Goal: Answer question/provide support

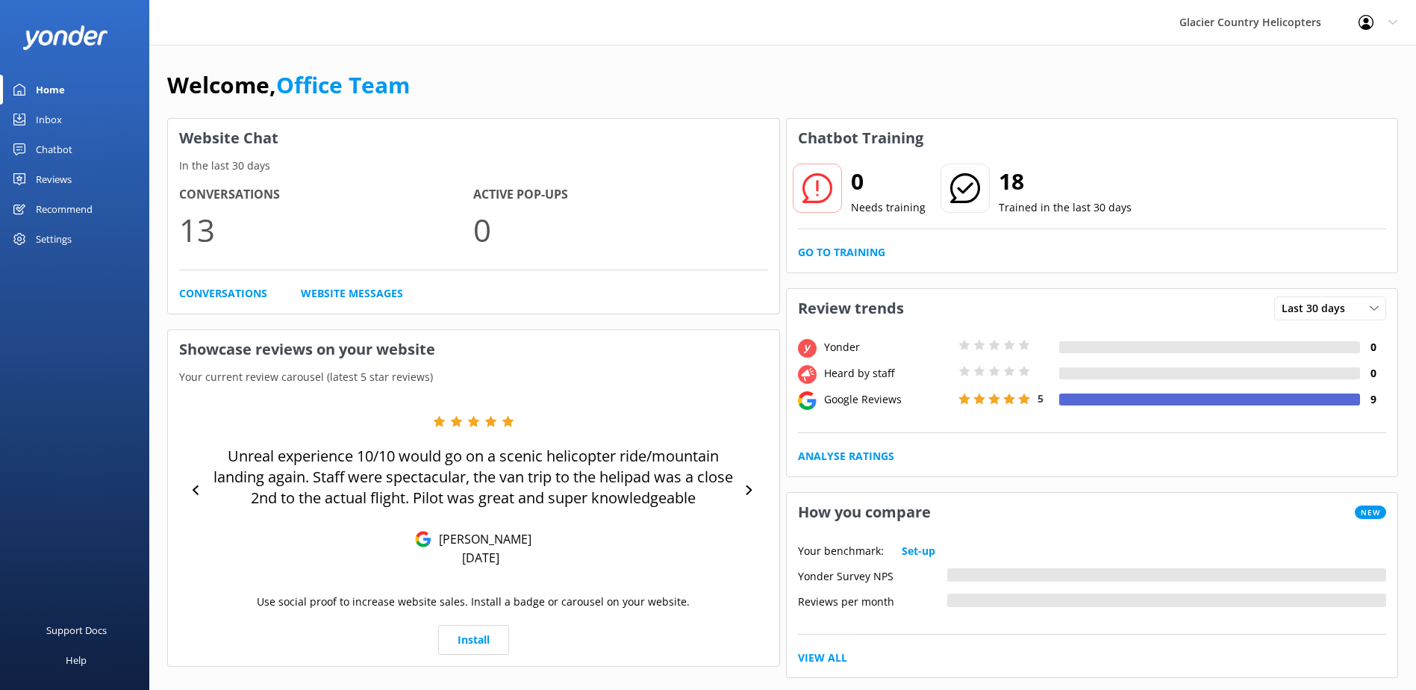
click at [40, 122] on div "Inbox" at bounding box center [49, 120] width 26 height 30
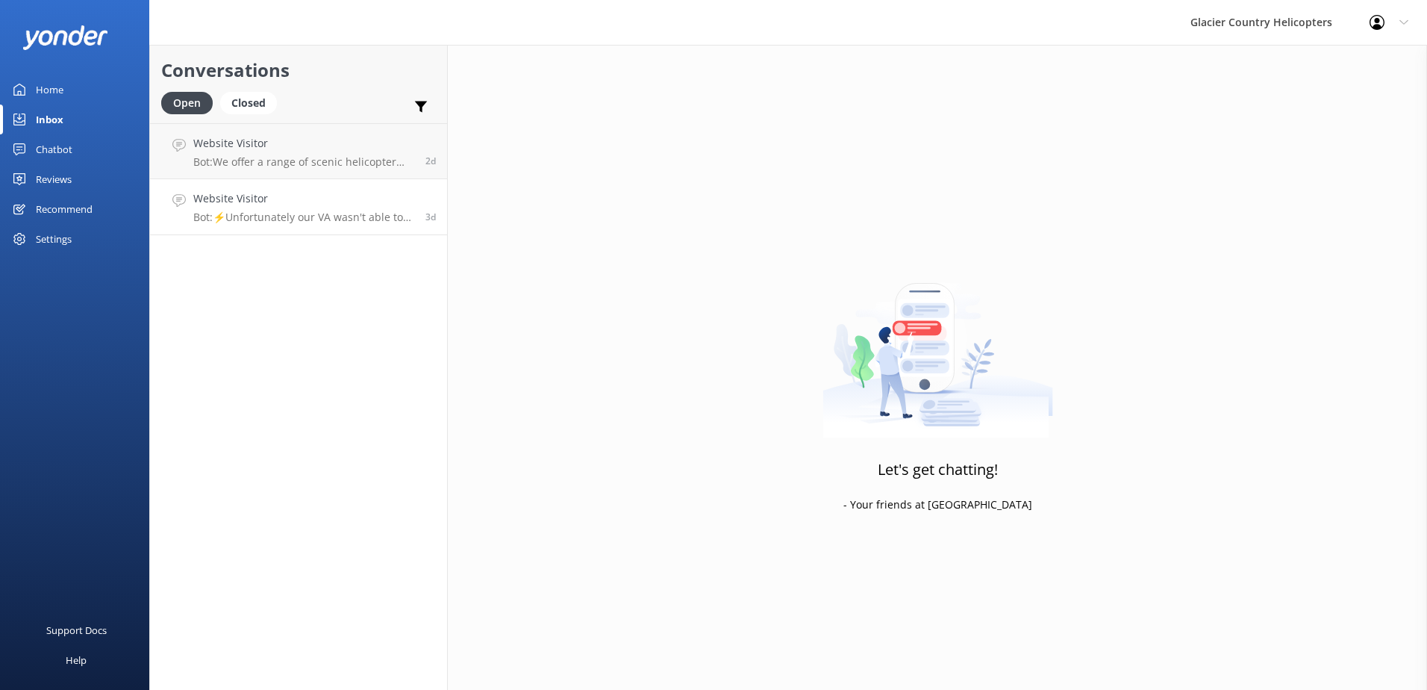
click at [324, 219] on p "Bot: ⚡Unfortunately our VA wasn't able to answer this question, the computer do…" at bounding box center [303, 217] width 221 height 13
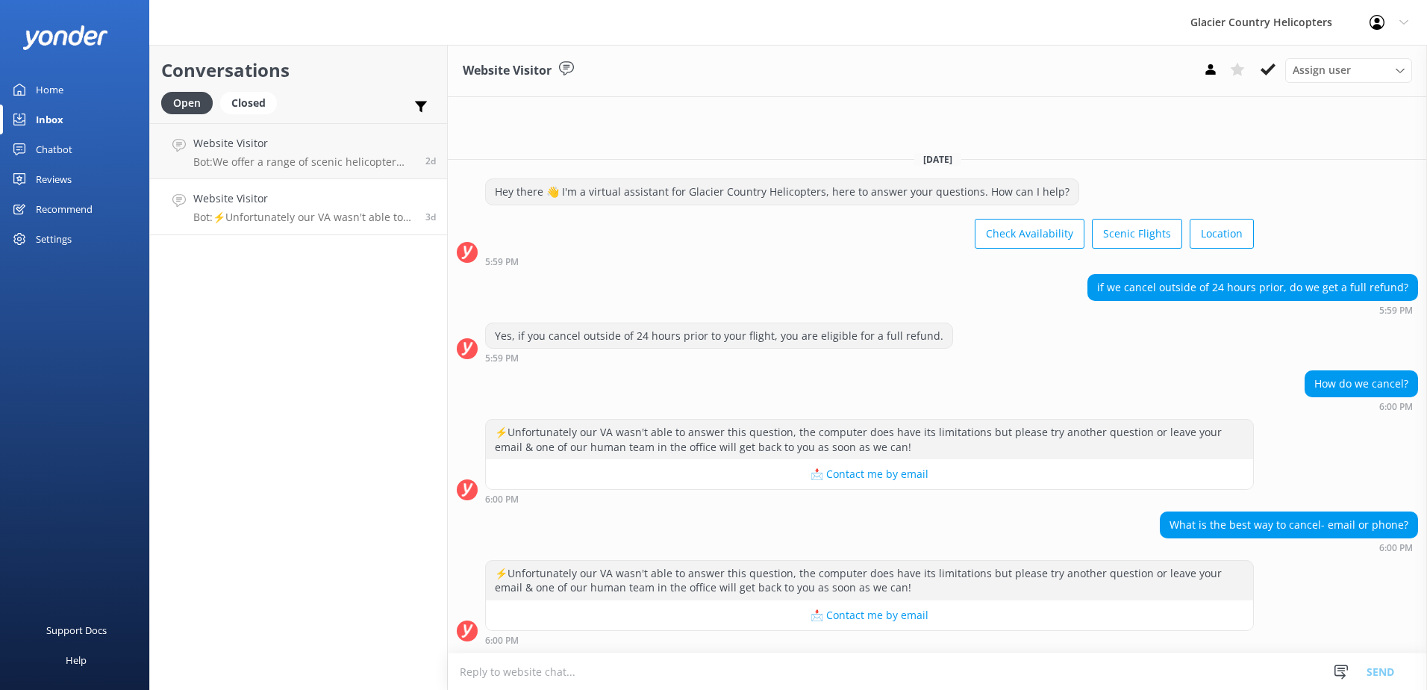
click at [334, 216] on p "Bot: ⚡Unfortunately our VA wasn't able to answer this question, the computer do…" at bounding box center [303, 217] width 221 height 13
drag, startPoint x: 1173, startPoint y: 532, endPoint x: 1382, endPoint y: 532, distance: 208.3
click at [1382, 532] on div "What is the best way to cancel- email or phone?" at bounding box center [1289, 524] width 257 height 25
click at [52, 93] on div "Home" at bounding box center [50, 90] width 28 height 30
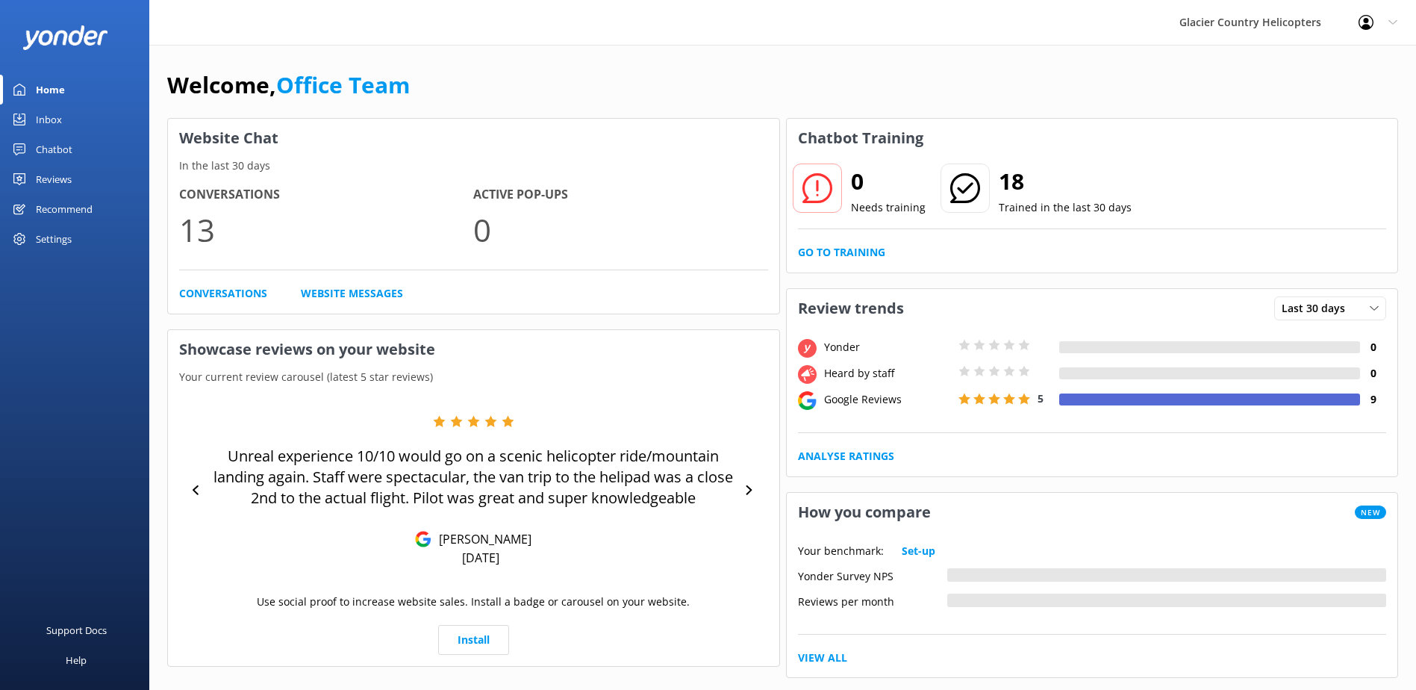
click at [57, 160] on div "Chatbot" at bounding box center [54, 149] width 37 height 30
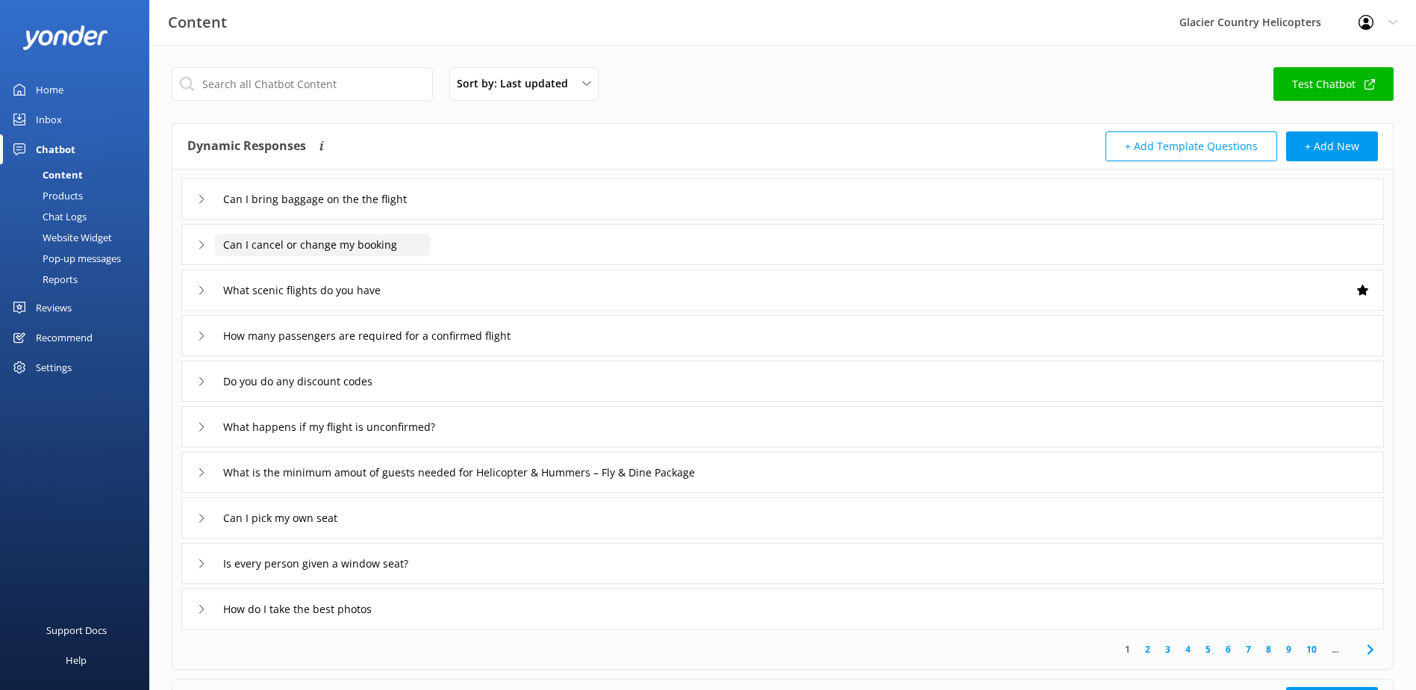
click at [234, 252] on input "Can I cancel or change my booking" at bounding box center [322, 245] width 215 height 22
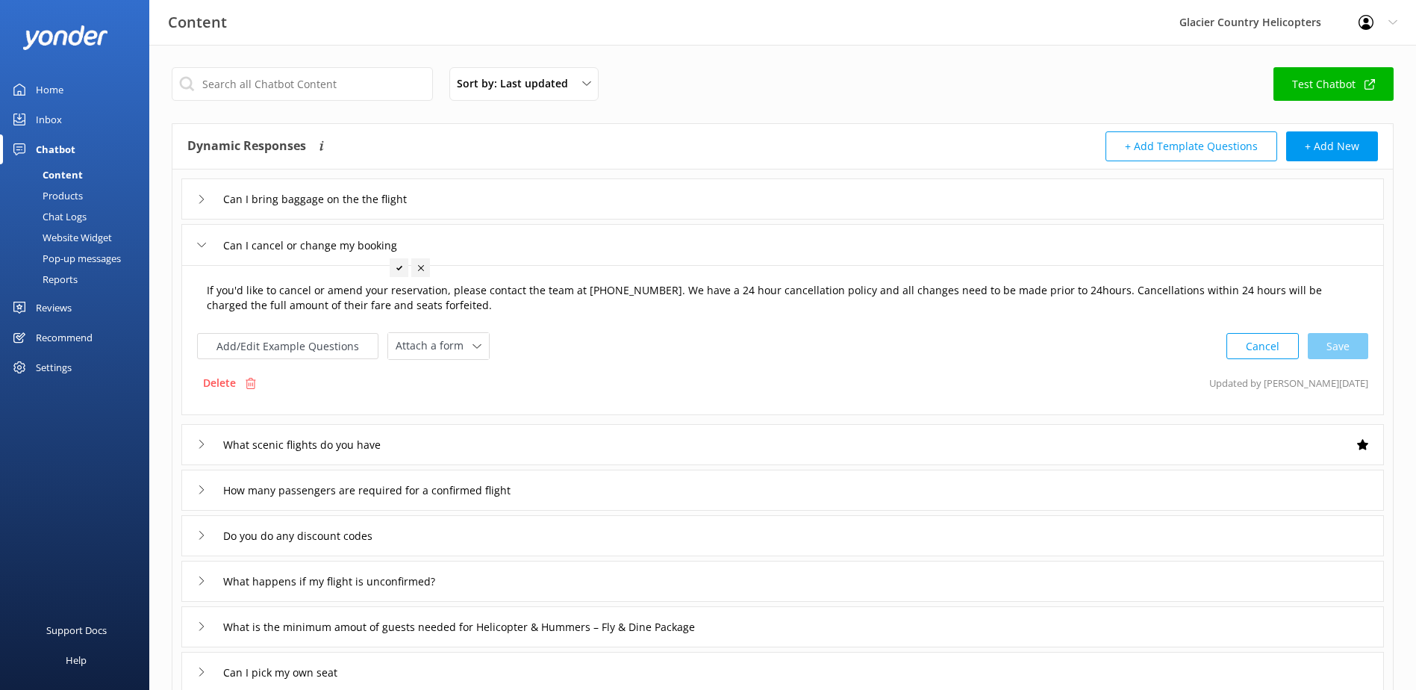
click at [463, 302] on textarea "If you'd like to cancel or amend your reservation, please contact the team at […" at bounding box center [783, 298] width 1168 height 47
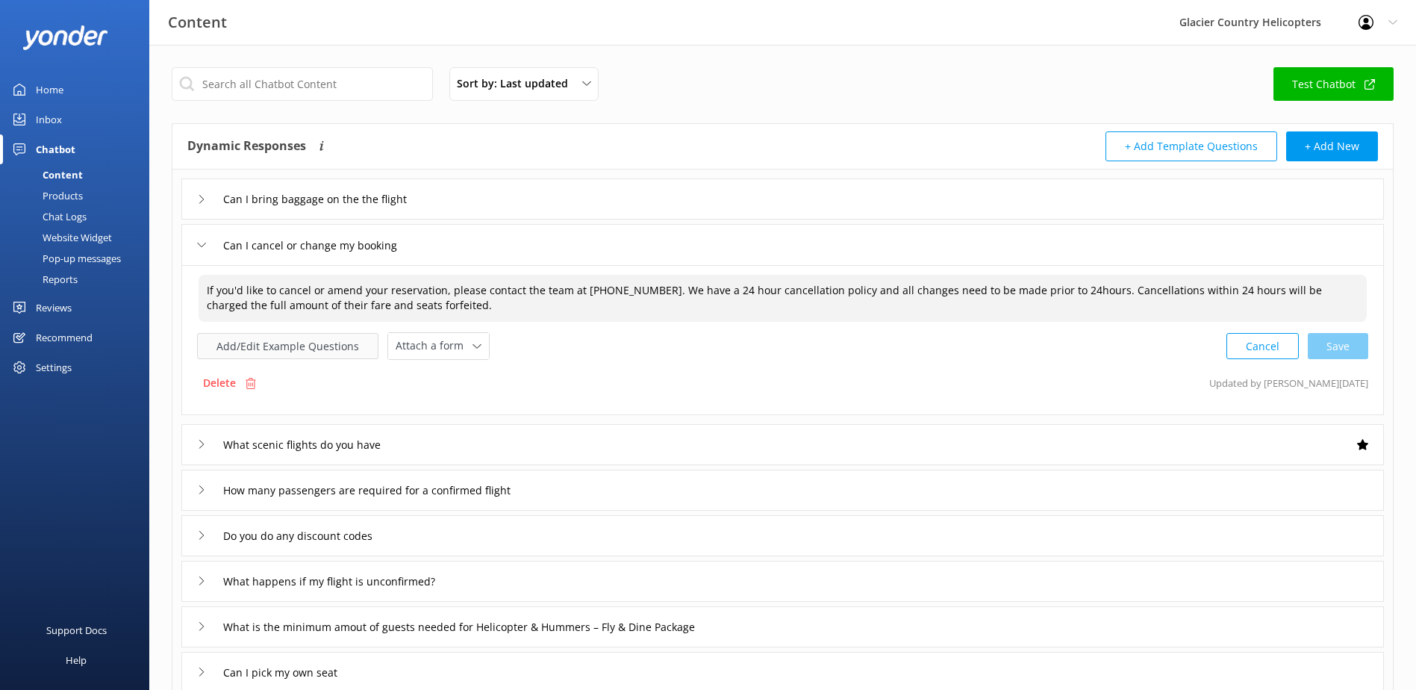
click at [304, 346] on button "Add/Edit Example Questions" at bounding box center [287, 346] width 181 height 26
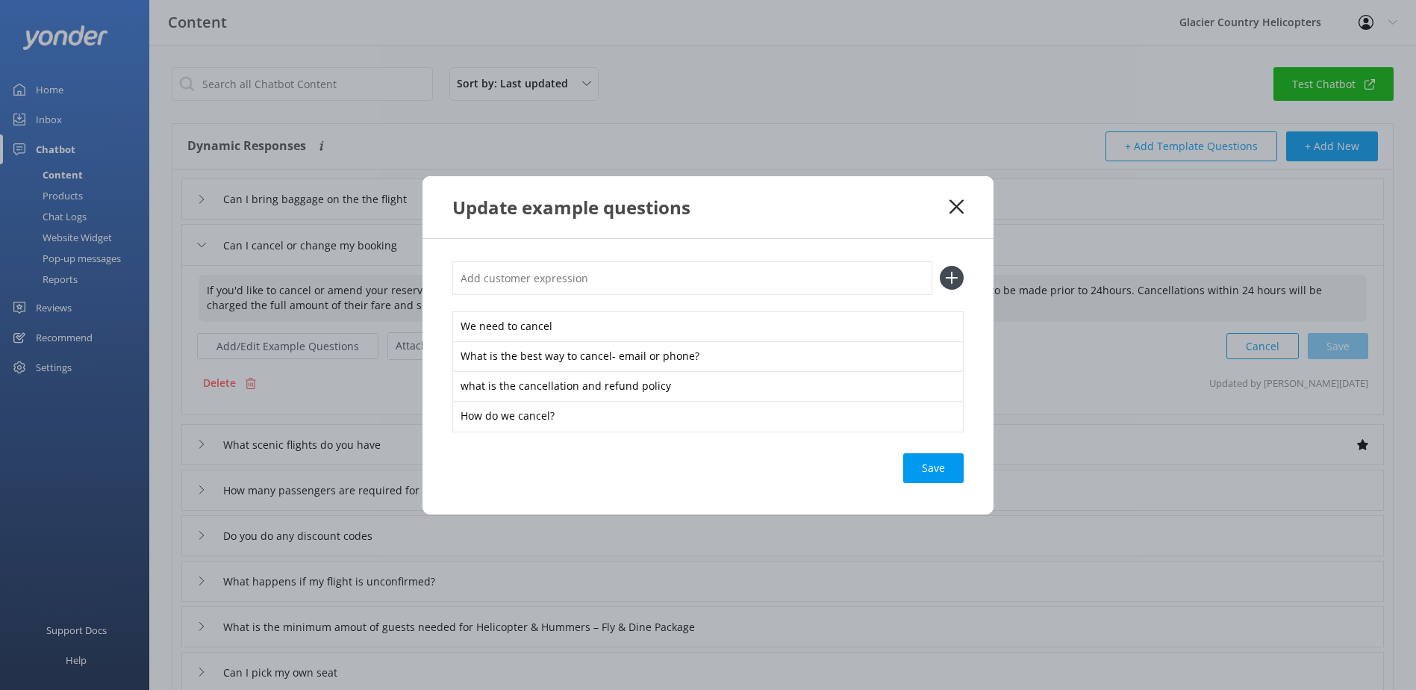
click at [944, 272] on icon at bounding box center [952, 278] width 24 height 24
click at [631, 297] on div "We need to cancel What is the best way to cancel- email or phone? what is the c…" at bounding box center [707, 345] width 511 height 169
click at [630, 288] on input "text" at bounding box center [692, 278] width 480 height 34
type input "I want to cancel"
click at [943, 466] on div "Loading.." at bounding box center [934, 468] width 60 height 30
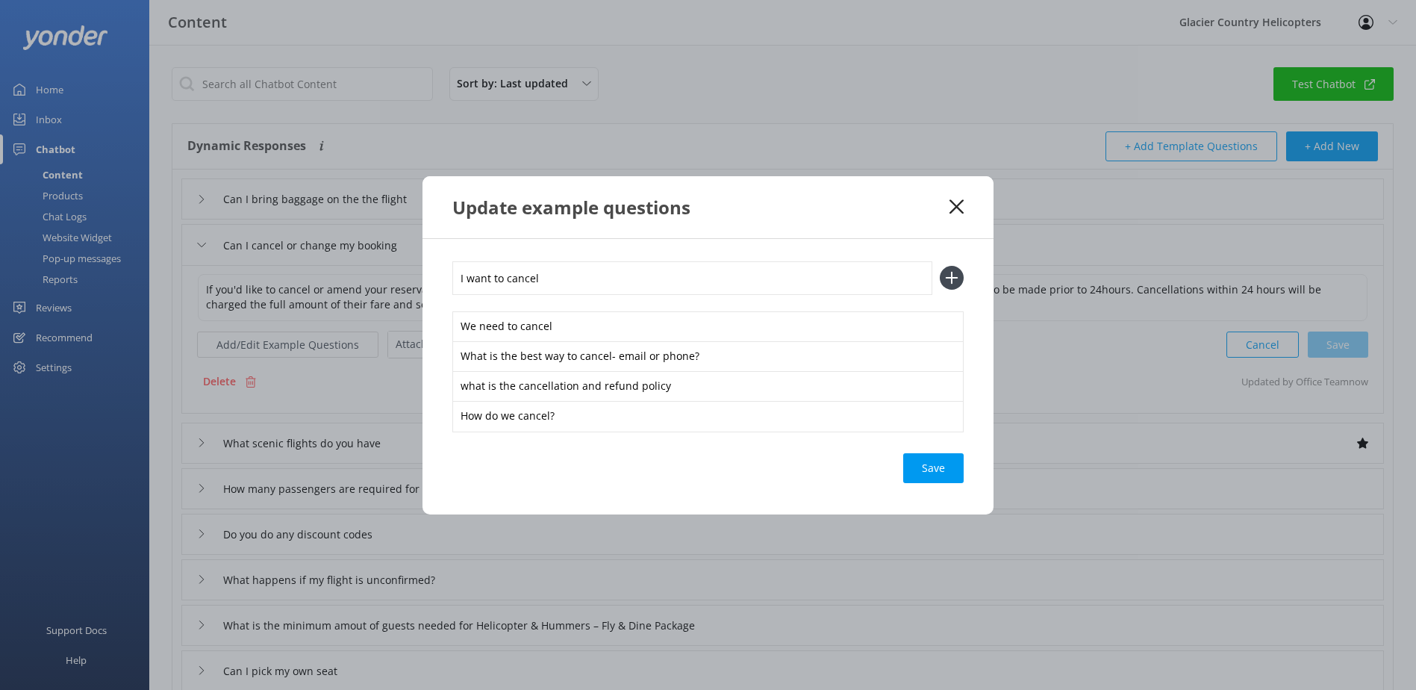
click at [953, 205] on icon at bounding box center [957, 206] width 14 height 15
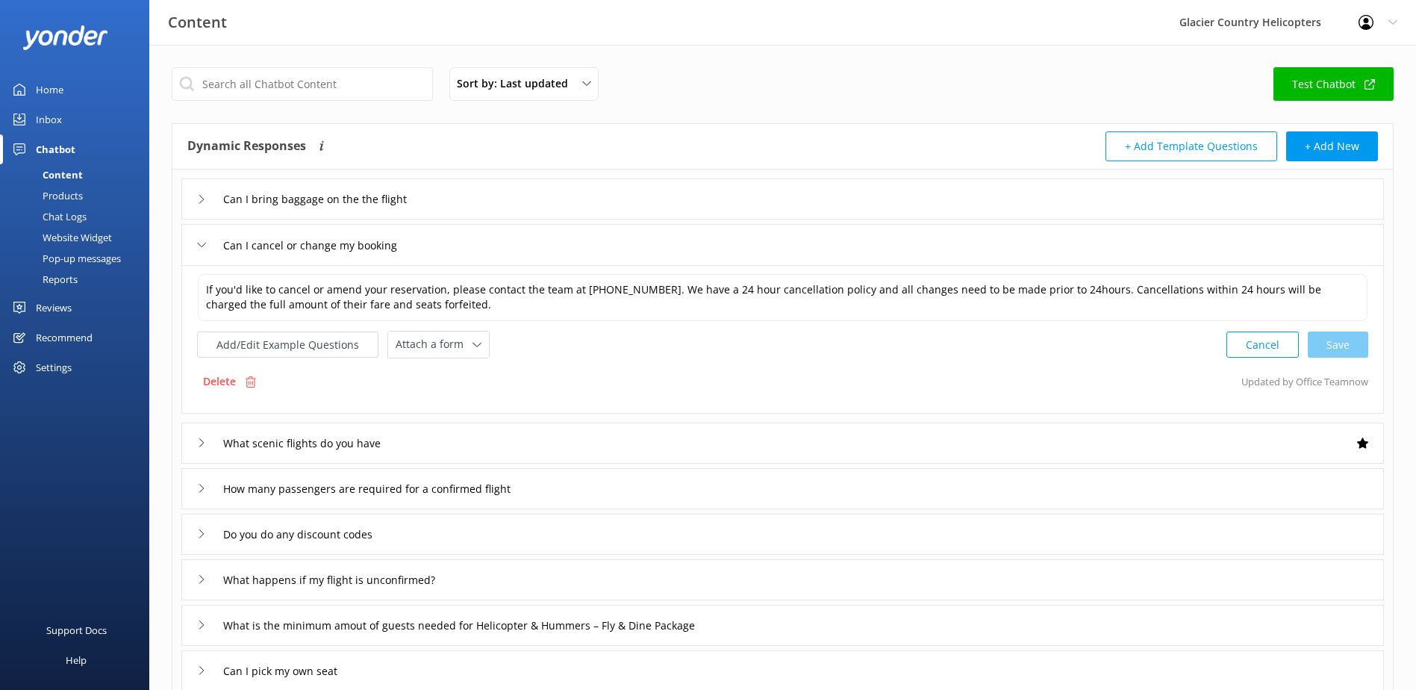
click at [40, 110] on div "Inbox" at bounding box center [49, 120] width 26 height 30
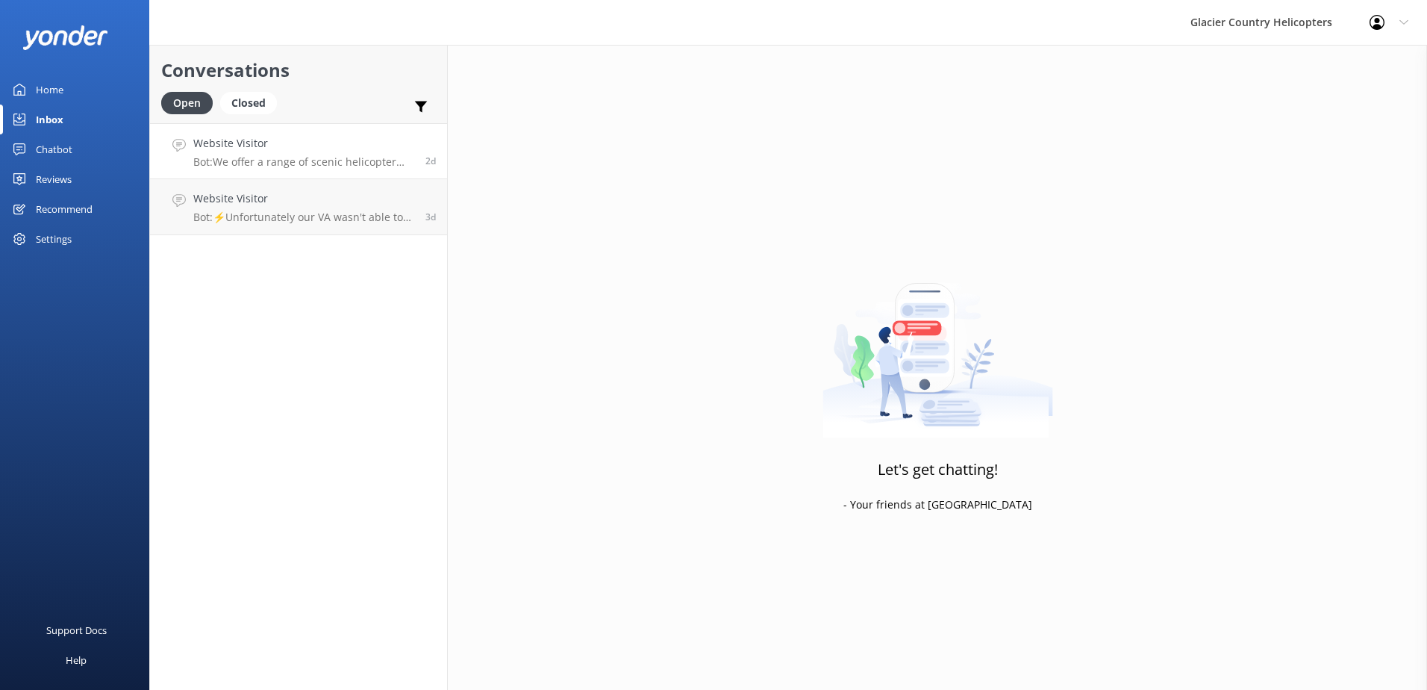
click at [335, 140] on h4 "Website Visitor" at bounding box center [303, 143] width 221 height 16
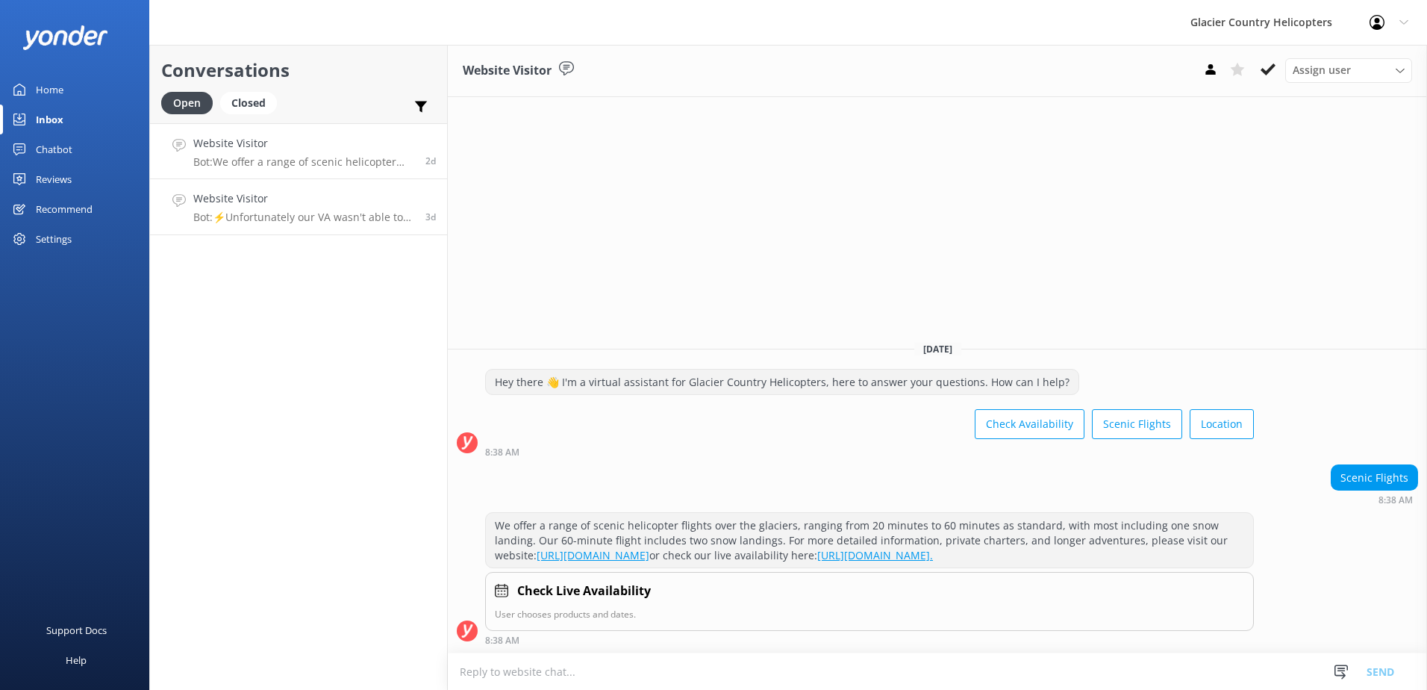
click at [255, 189] on link "Website Visitor Bot: ⚡Unfortunately our VA wasn't able to answer this question,…" at bounding box center [298, 207] width 297 height 56
